Goal: Communication & Community: Share content

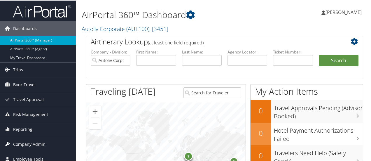
click at [42, 142] on span "Company Admin" at bounding box center [29, 143] width 32 height 15
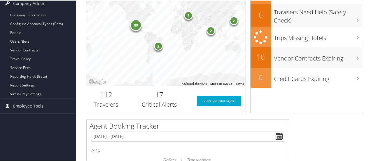
scroll to position [160, 0]
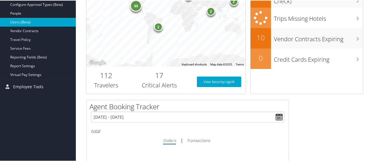
click at [55, 21] on link "Users (Beta)" at bounding box center [38, 21] width 76 height 9
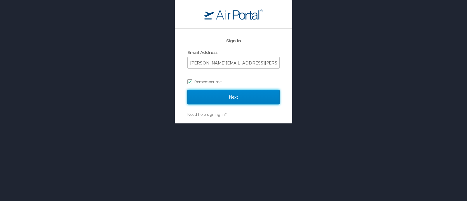
click at [235, 96] on input "Next" at bounding box center [233, 97] width 92 height 15
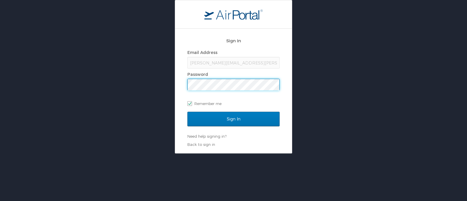
click at [187, 112] on input "Sign In" at bounding box center [233, 119] width 92 height 15
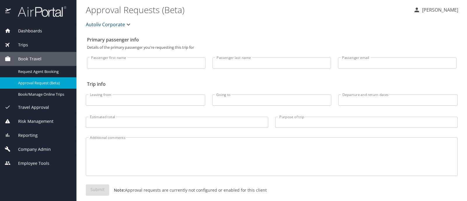
click at [40, 146] on span "Company Admin" at bounding box center [31, 149] width 40 height 6
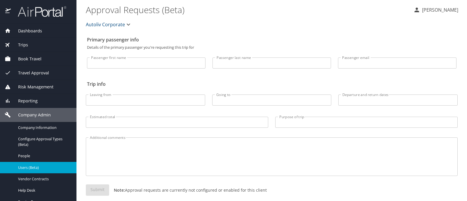
click at [35, 168] on span "Users (Beta)" at bounding box center [43, 168] width 51 height 6
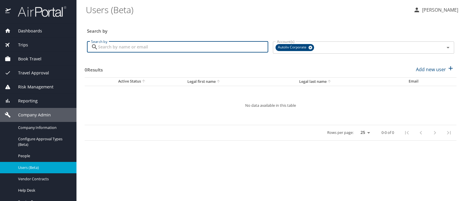
click at [114, 43] on input "Search by" at bounding box center [183, 46] width 170 height 11
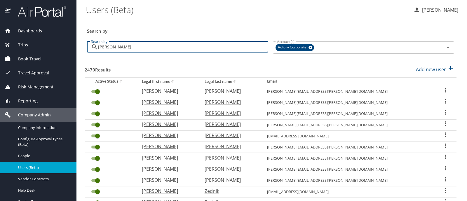
type input "sheyla"
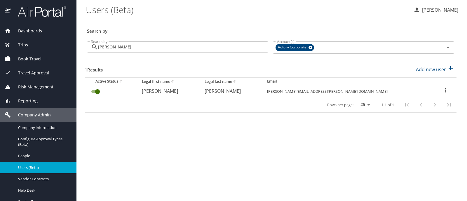
click at [22, 44] on span "Trips" at bounding box center [19, 45] width 17 height 6
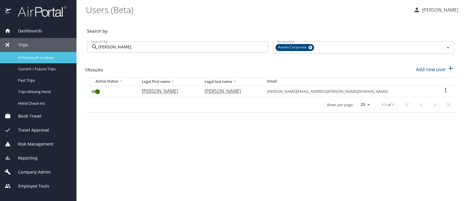
click at [49, 57] on span "Airtinerary® Lookup" at bounding box center [43, 58] width 51 height 6
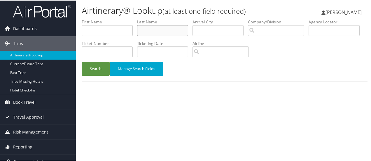
click at [163, 29] on input "text" at bounding box center [162, 29] width 51 height 11
click at [82, 61] on button "Search" at bounding box center [96, 68] width 28 height 14
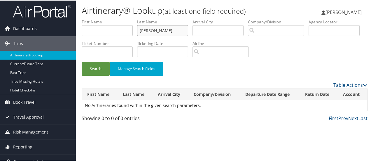
drag, startPoint x: 149, startPoint y: 32, endPoint x: 130, endPoint y: 39, distance: 20.1
click at [130, 18] on ul "First Name Last Name martel Departure City Arrival City Company/Division Airpor…" at bounding box center [225, 18] width 286 height 0
type input "sanchez"
click at [82, 61] on button "Search" at bounding box center [96, 68] width 28 height 14
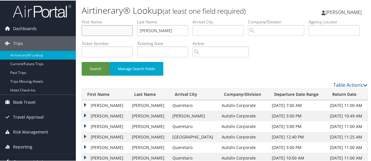
click at [104, 31] on input "text" at bounding box center [107, 29] width 51 height 11
click at [82, 61] on button "Search" at bounding box center [96, 68] width 28 height 14
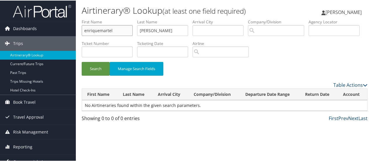
click at [82, 61] on button "Search" at bounding box center [96, 68] width 28 height 14
type input "e"
click at [96, 70] on button "Search" at bounding box center [96, 68] width 28 height 14
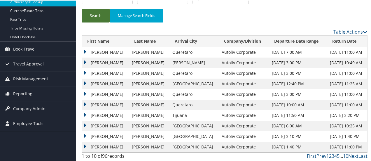
scroll to position [54, 0]
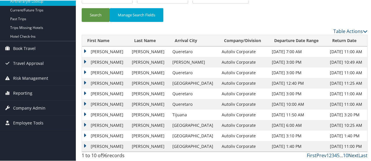
click at [350, 153] on link "Next" at bounding box center [353, 154] width 10 height 6
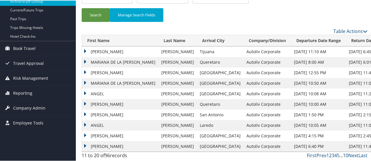
scroll to position [0, 0]
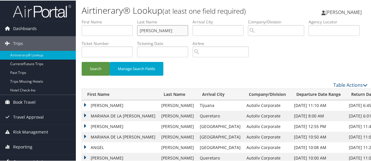
drag, startPoint x: 154, startPoint y: 30, endPoint x: 117, endPoint y: 41, distance: 38.3
click at [117, 18] on ul "First Name Last Name sanchez Departure City Arrival City Company/Division Airpo…" at bounding box center [225, 18] width 286 height 0
click at [103, 31] on input "text" at bounding box center [107, 29] width 51 height 11
type input "enrique"
click at [82, 61] on button "Search" at bounding box center [96, 68] width 28 height 14
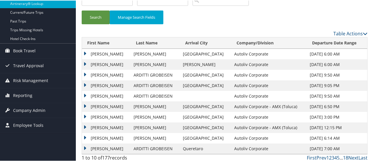
scroll to position [54, 0]
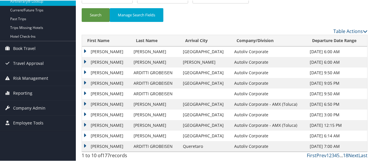
click at [84, 102] on td "ENRIQUE" at bounding box center [106, 103] width 49 height 10
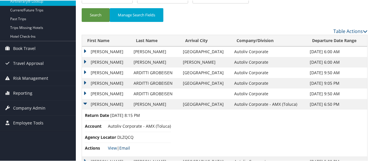
click at [126, 146] on link "Email" at bounding box center [124, 147] width 11 height 6
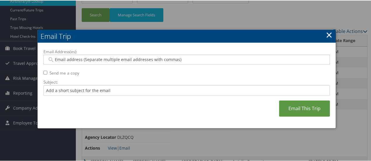
click at [89, 60] on input "Email Address(es):" at bounding box center [186, 59] width 279 height 6
type input "sheyla"
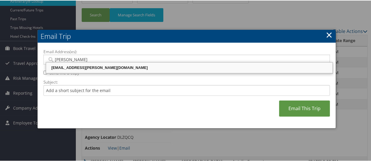
click at [87, 66] on div "SHEYLA.DIAZ@AUTOLIV.COM" at bounding box center [189, 67] width 285 height 6
type input "SHEYLA.DIAZ@AUTOLIV.COM"
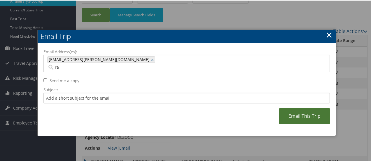
type input "r"
click at [302, 109] on link "Email This Trip" at bounding box center [304, 115] width 51 height 16
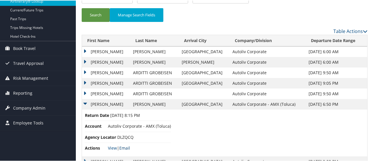
click at [128, 146] on link "Email" at bounding box center [124, 147] width 11 height 6
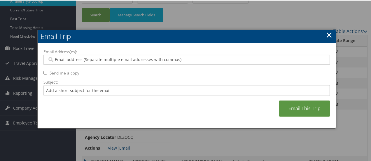
click at [330, 33] on link "×" at bounding box center [329, 34] width 7 height 12
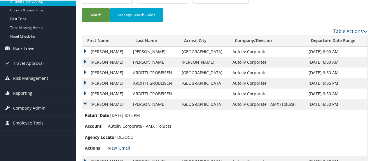
click at [111, 147] on link "View" at bounding box center [112, 147] width 9 height 6
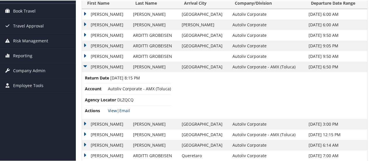
scroll to position [100, 0]
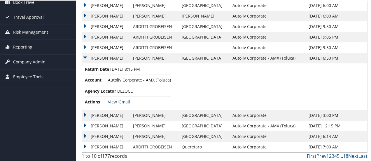
click at [85, 123] on td "ENRIQUE" at bounding box center [106, 125] width 48 height 10
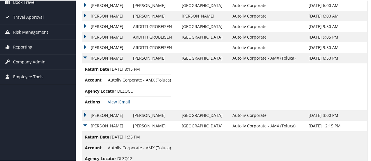
scroll to position [146, 0]
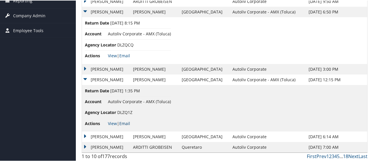
click at [125, 122] on link "Email" at bounding box center [124, 123] width 11 height 6
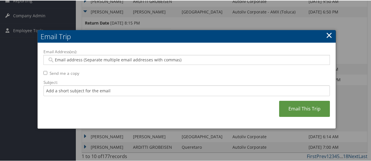
click at [103, 59] on input "Email Address(es):" at bounding box center [186, 59] width 279 height 6
type input "shey"
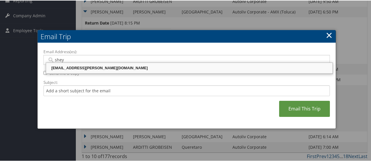
click at [99, 68] on div "SHEYLA.DIAZ@AUTOLIV.COM" at bounding box center [189, 67] width 285 height 6
type input "SHEYLA.DIAZ@AUTOLIV.COM"
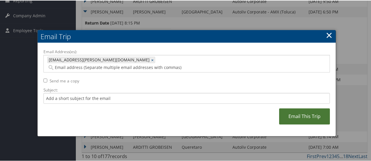
click at [309, 108] on link "Email This Trip" at bounding box center [304, 116] width 51 height 16
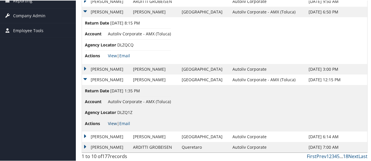
click at [113, 122] on link "View" at bounding box center [112, 123] width 9 height 6
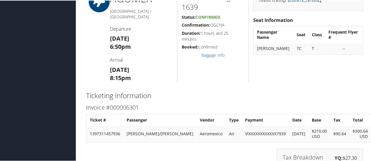
scroll to position [396, 0]
